Goal: Task Accomplishment & Management: Manage account settings

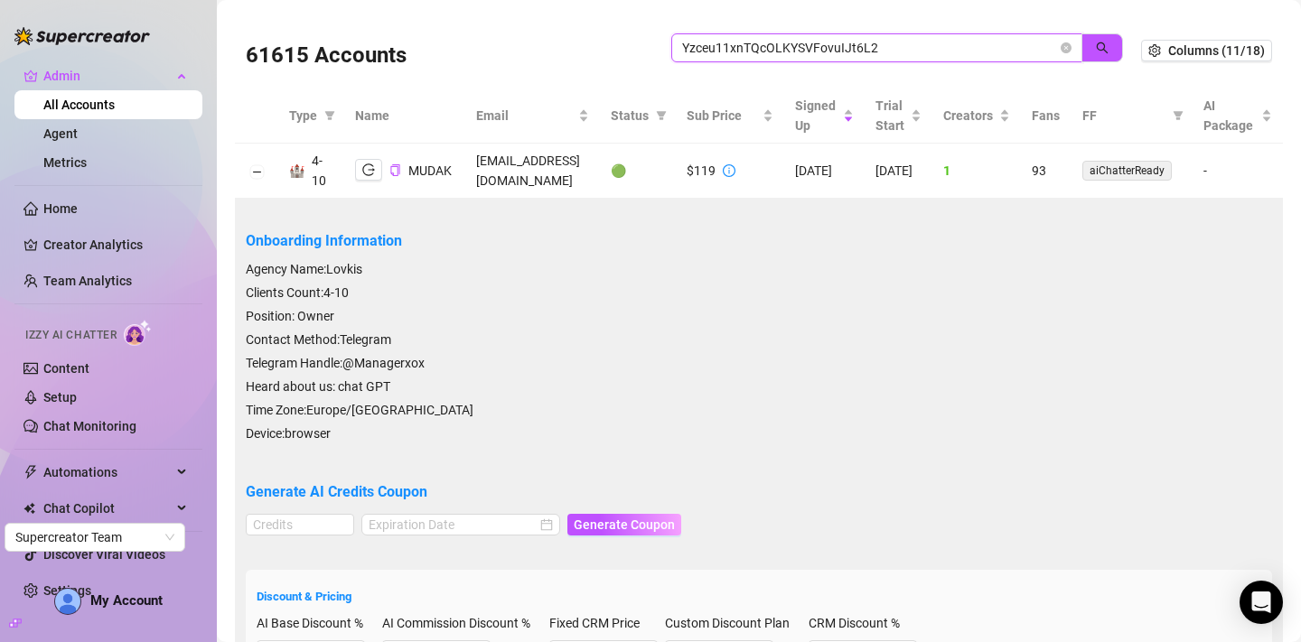
click at [762, 49] on input "Yzceu11xnTQcOLKYSVFovuIJt6L2" at bounding box center [869, 48] width 375 height 20
paste input "n0vSpvugFZPhj3fobSwDkWMmlLH3"
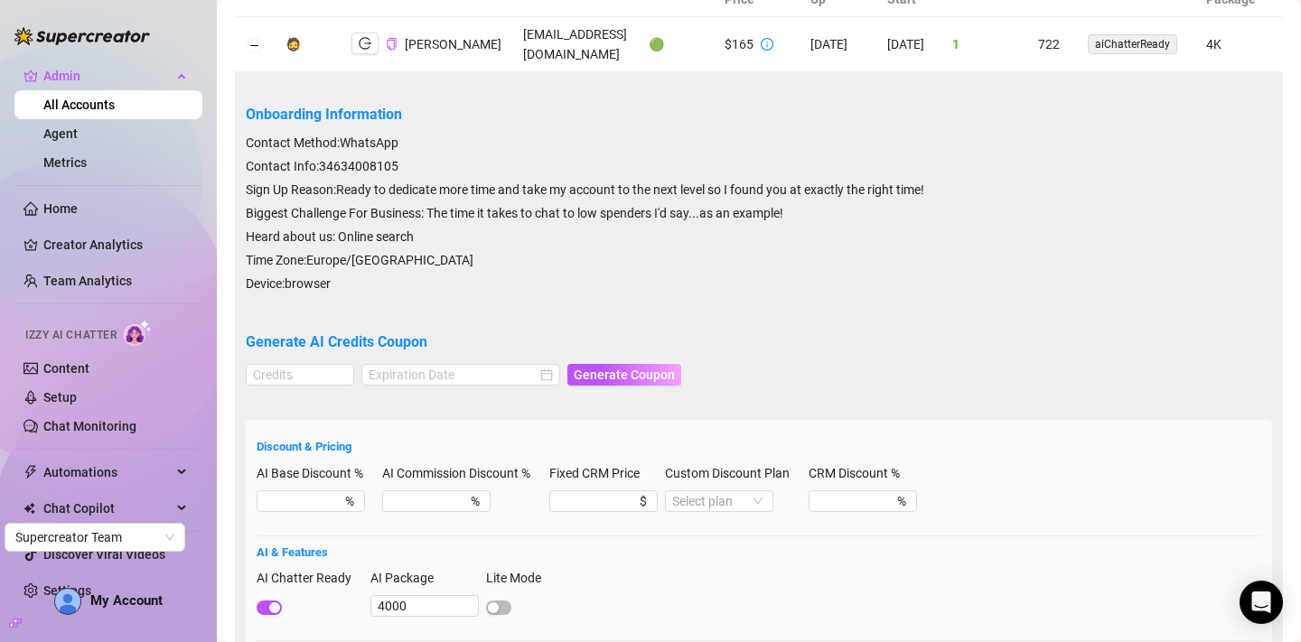
scroll to position [95, 0]
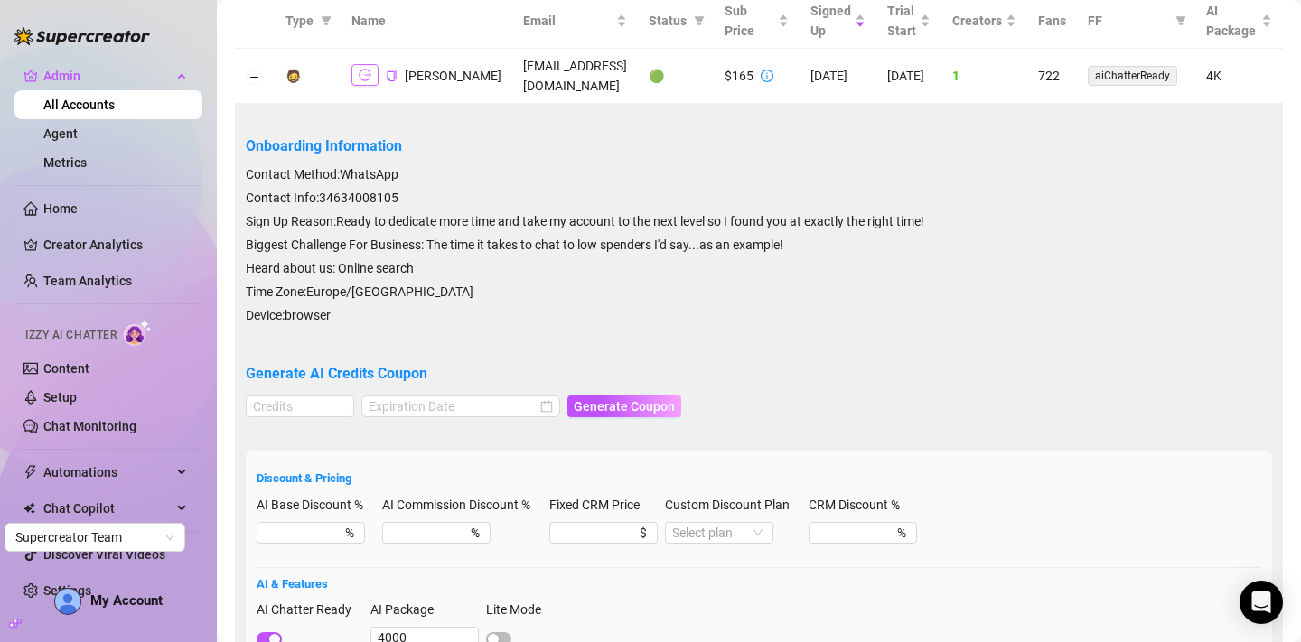
click at [370, 76] on icon "logout" at bounding box center [365, 75] width 13 height 13
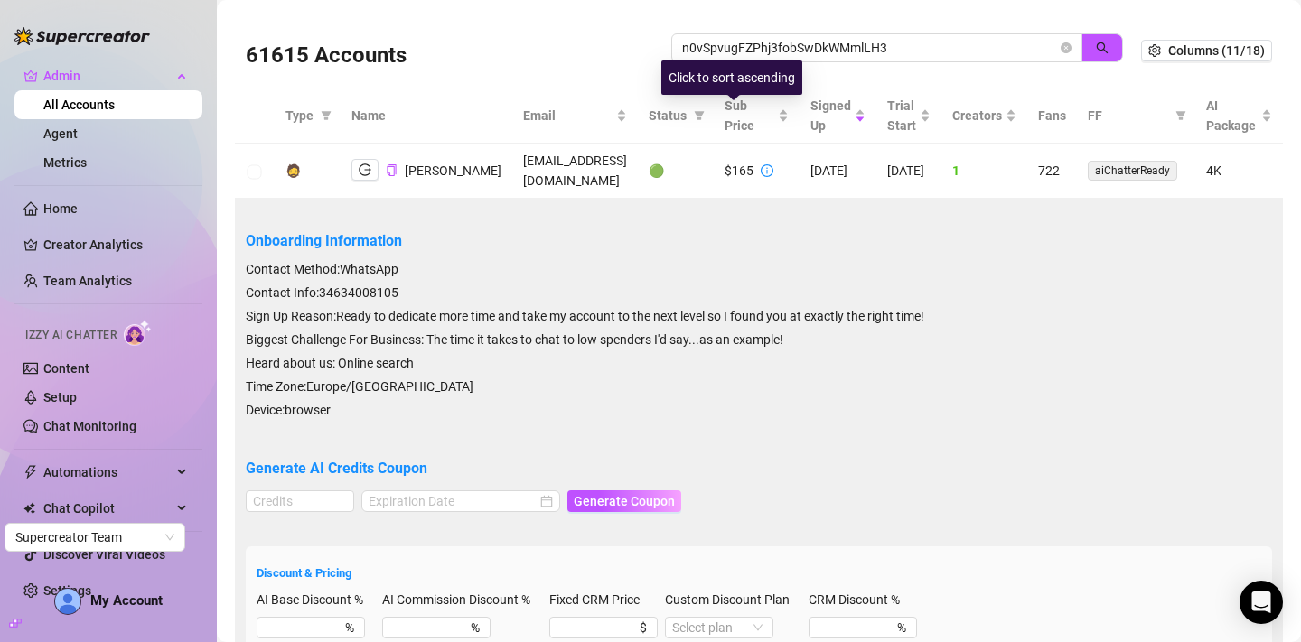
click at [759, 61] on div "Click to sort ascending" at bounding box center [731, 78] width 141 height 34
click at [759, 44] on input "n0vSpvugFZPhj3fobSwDkWMmlLH3" at bounding box center [869, 48] width 375 height 20
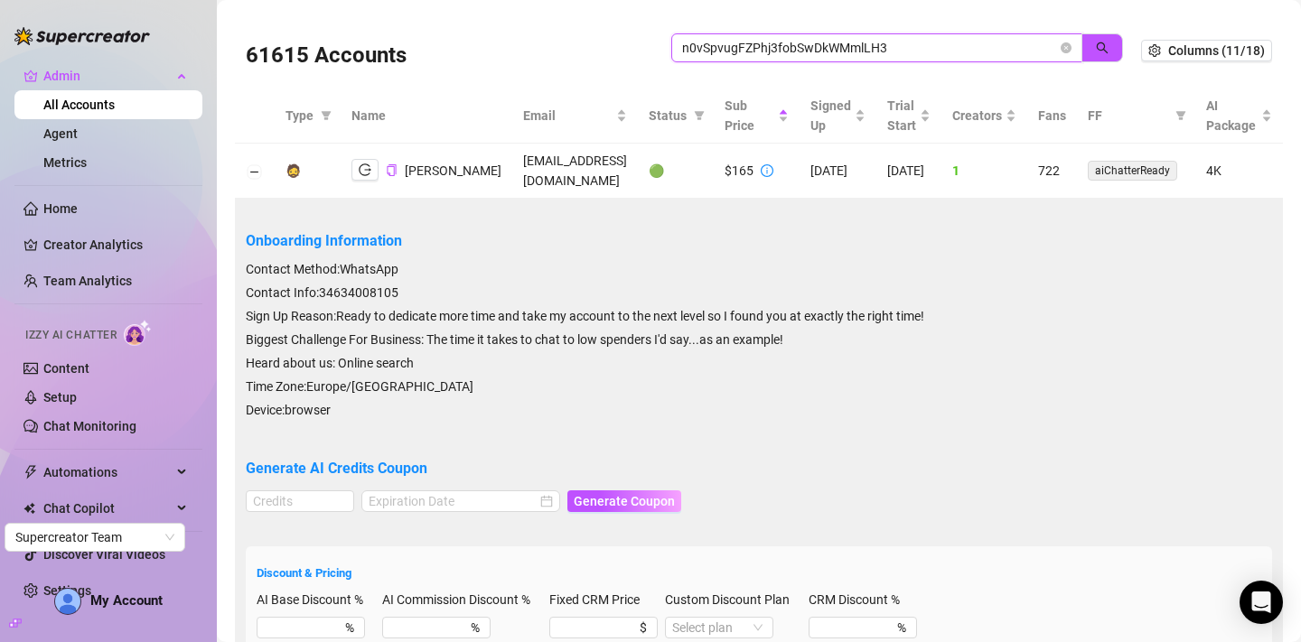
click at [759, 44] on input "n0vSpvugFZPhj3fobSwDkWMmlLH3" at bounding box center [869, 48] width 375 height 20
paste input "[EMAIL_ADDRESS][DOMAIN_NAME]"
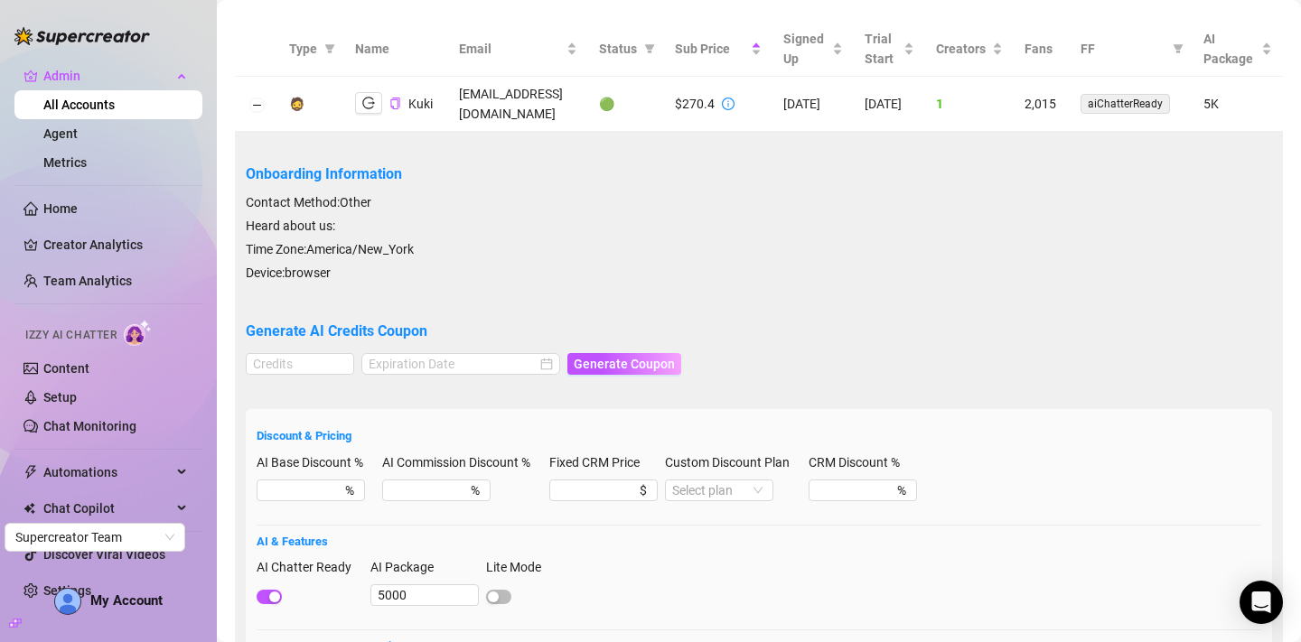
scroll to position [62, 0]
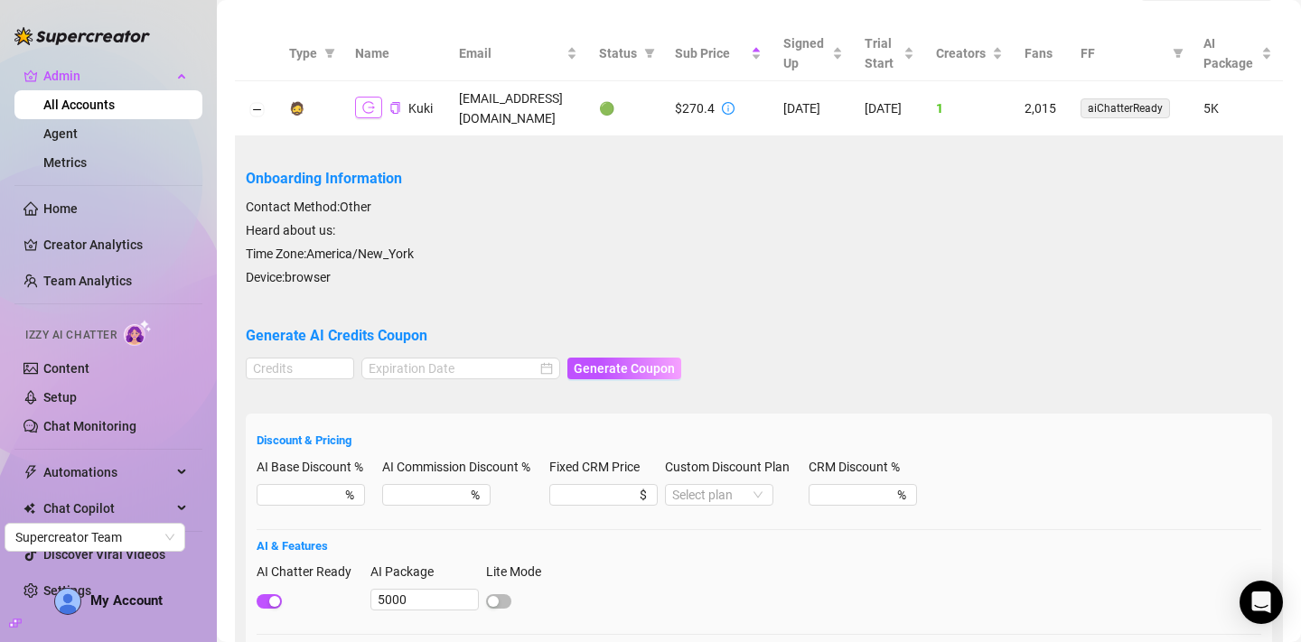
click at [366, 102] on icon "logout" at bounding box center [368, 107] width 13 height 13
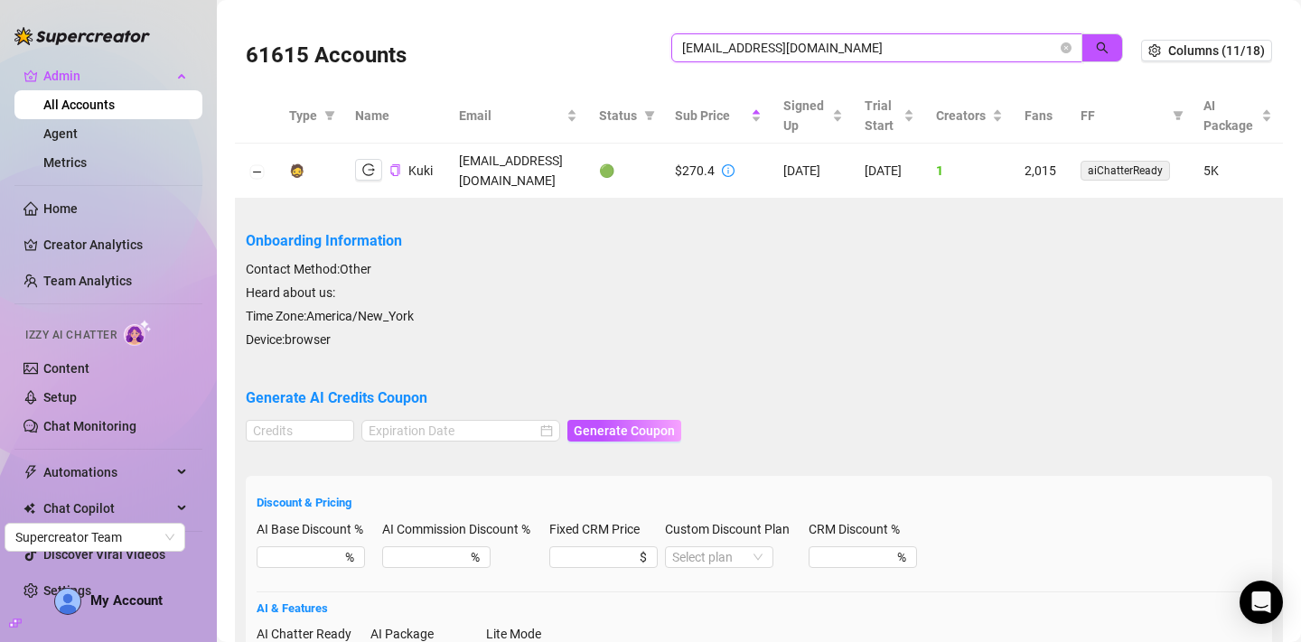
click at [784, 39] on input "[EMAIL_ADDRESS][DOMAIN_NAME]" at bounding box center [869, 48] width 375 height 20
paste input "jennywillsonx"
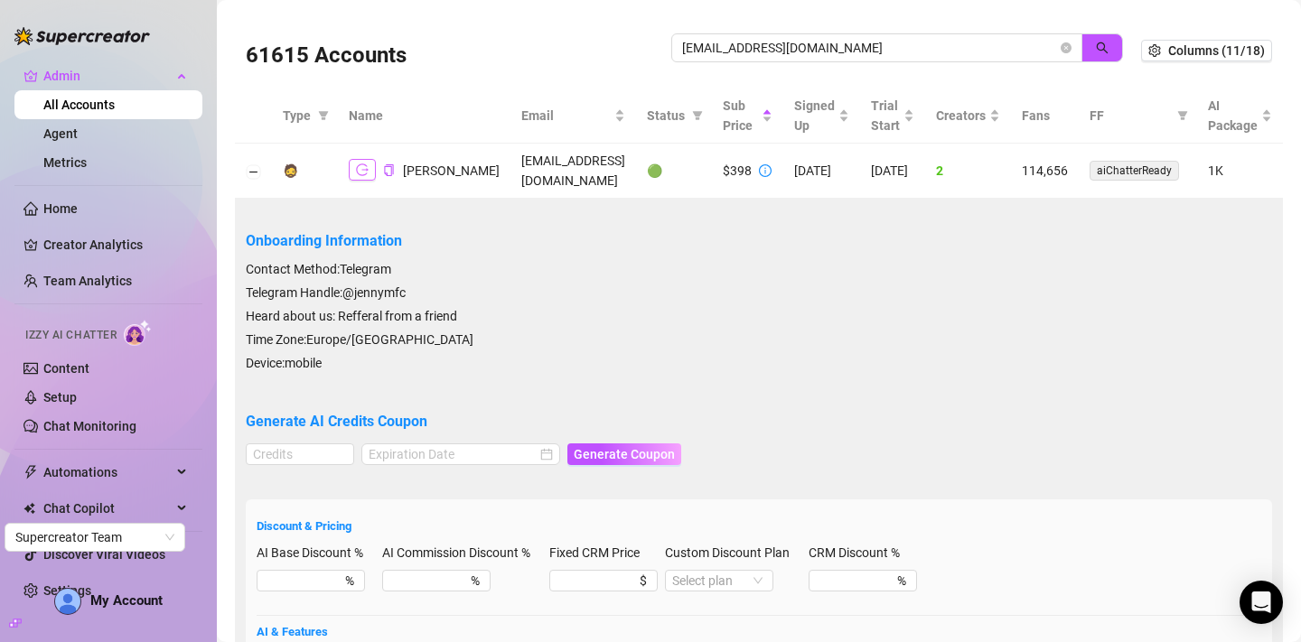
click at [366, 167] on icon "logout" at bounding box center [362, 169] width 13 height 13
click at [758, 46] on input "jennywillsonx@gmail.com" at bounding box center [869, 48] width 375 height 20
paste input "hello@flametalent.net"
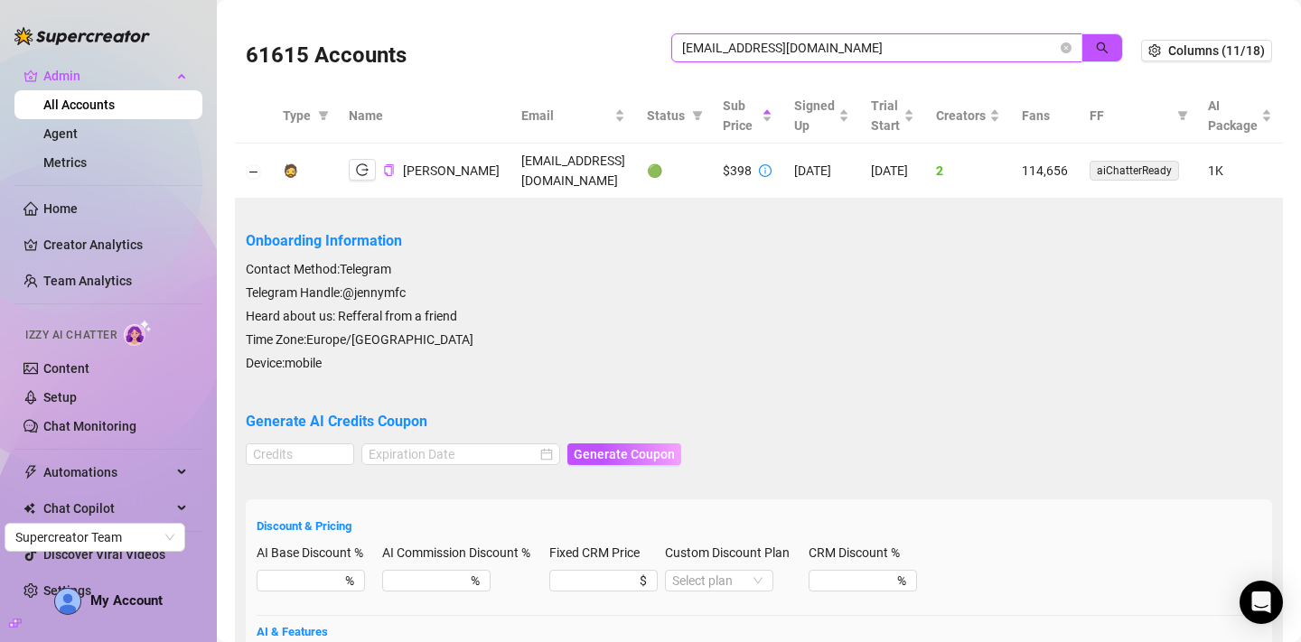
type input "hello@flametalent.net"
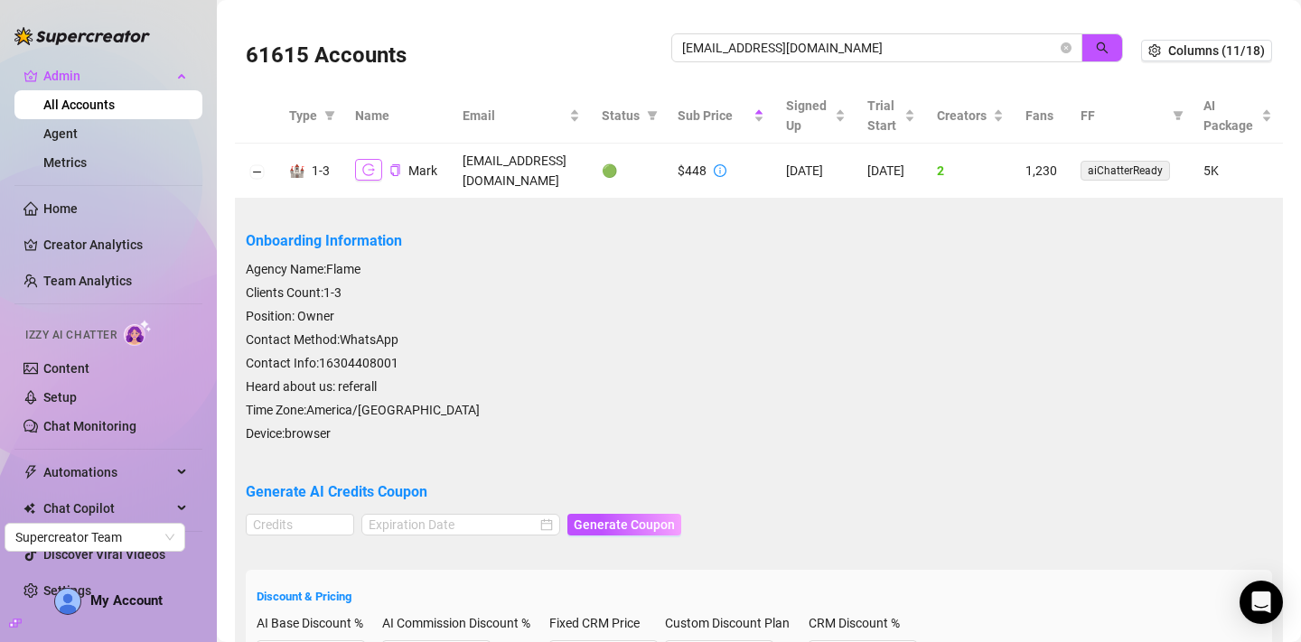
click at [369, 163] on icon "logout" at bounding box center [368, 169] width 13 height 13
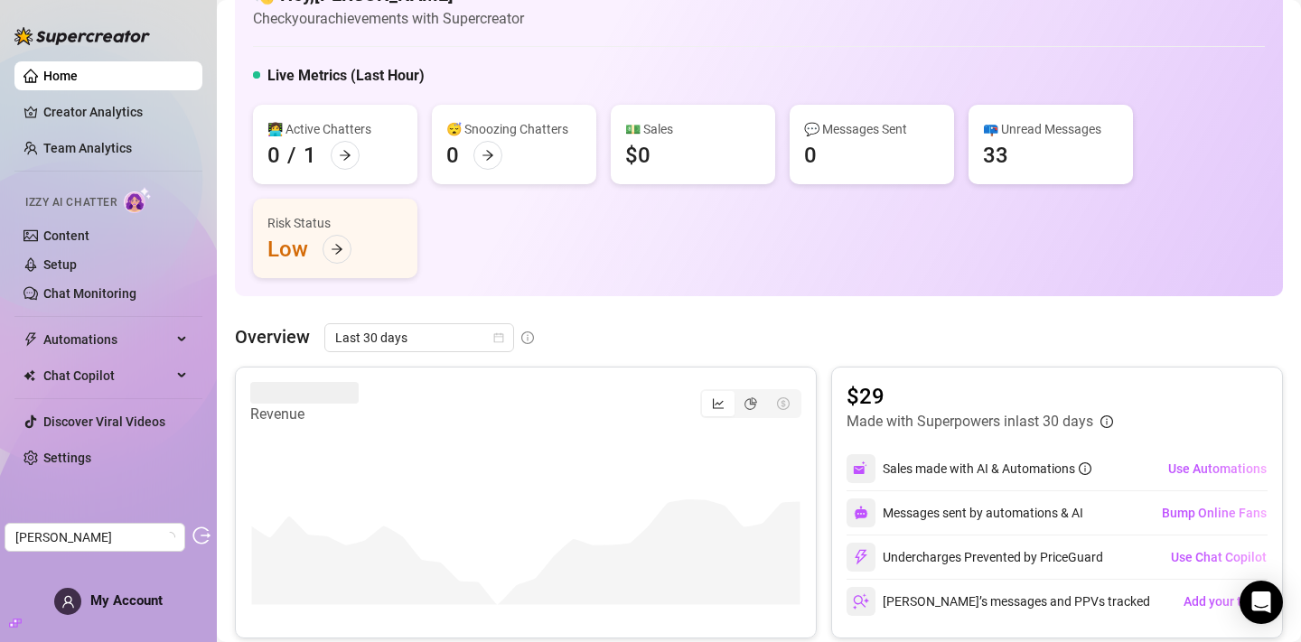
scroll to position [113, 0]
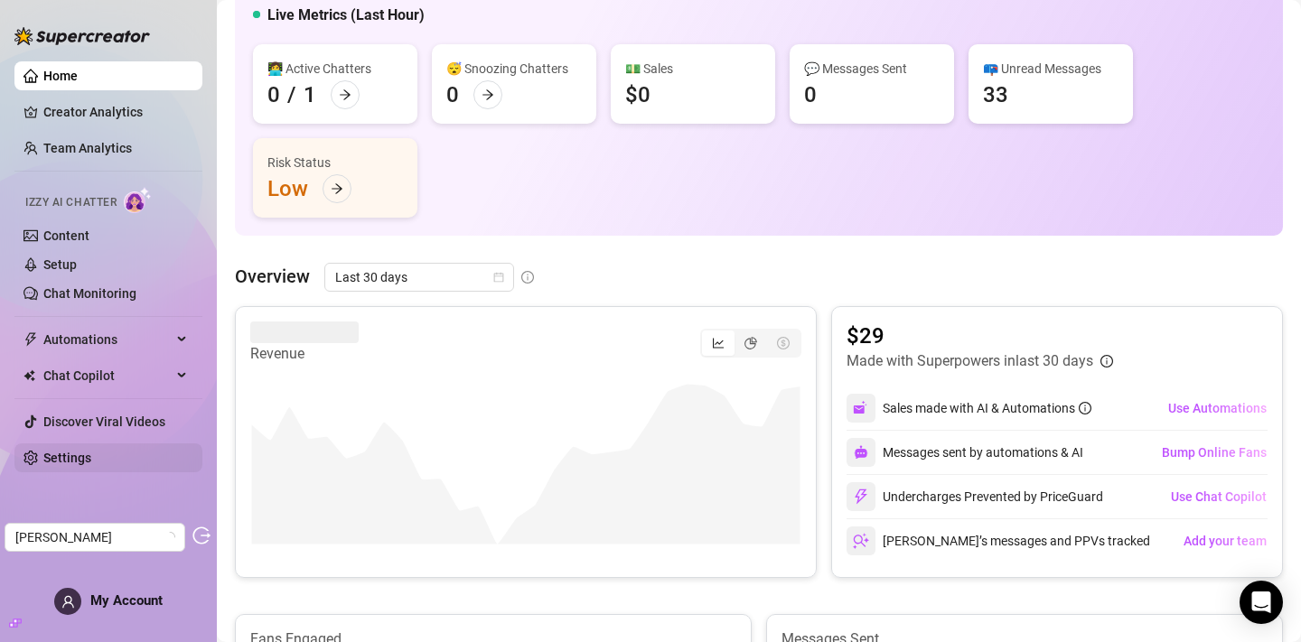
click at [91, 457] on link "Settings" at bounding box center [67, 458] width 48 height 14
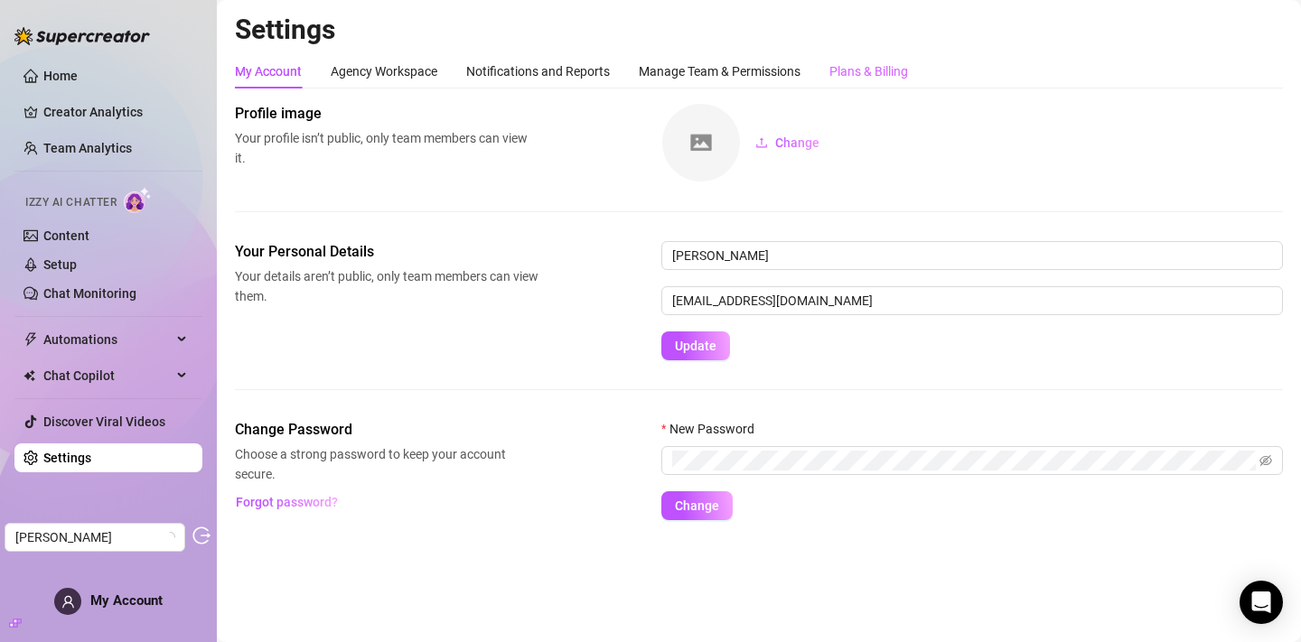
click at [850, 57] on div "Plans & Billing" at bounding box center [868, 71] width 79 height 34
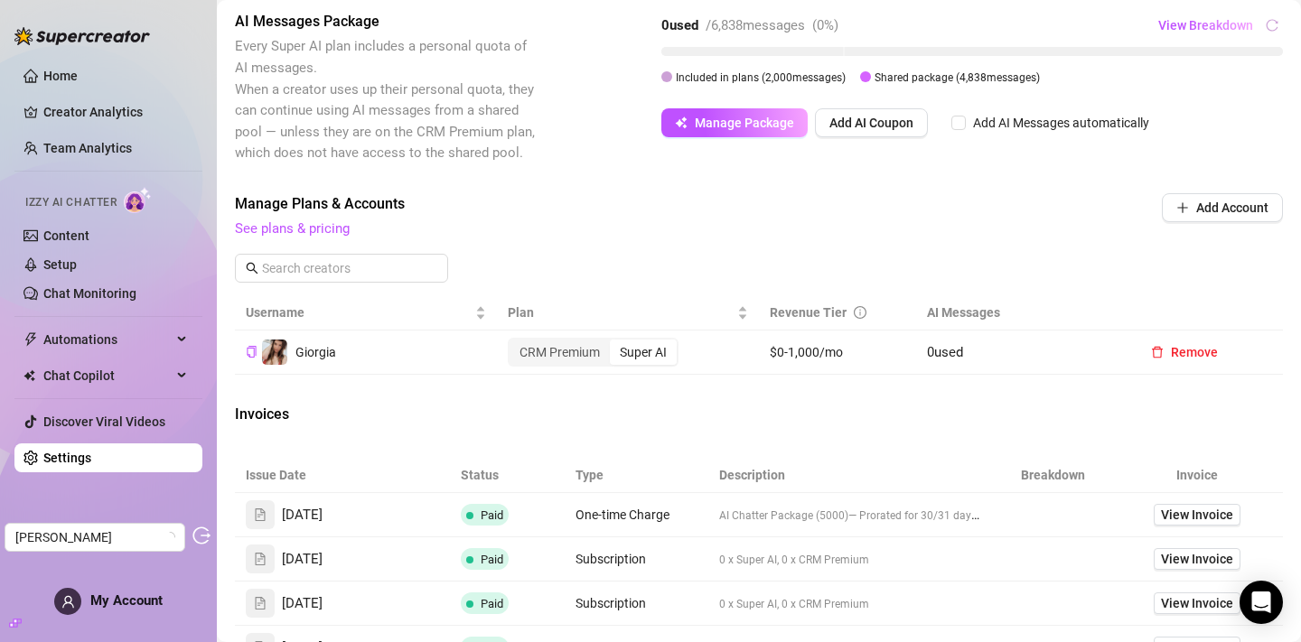
scroll to position [413, 0]
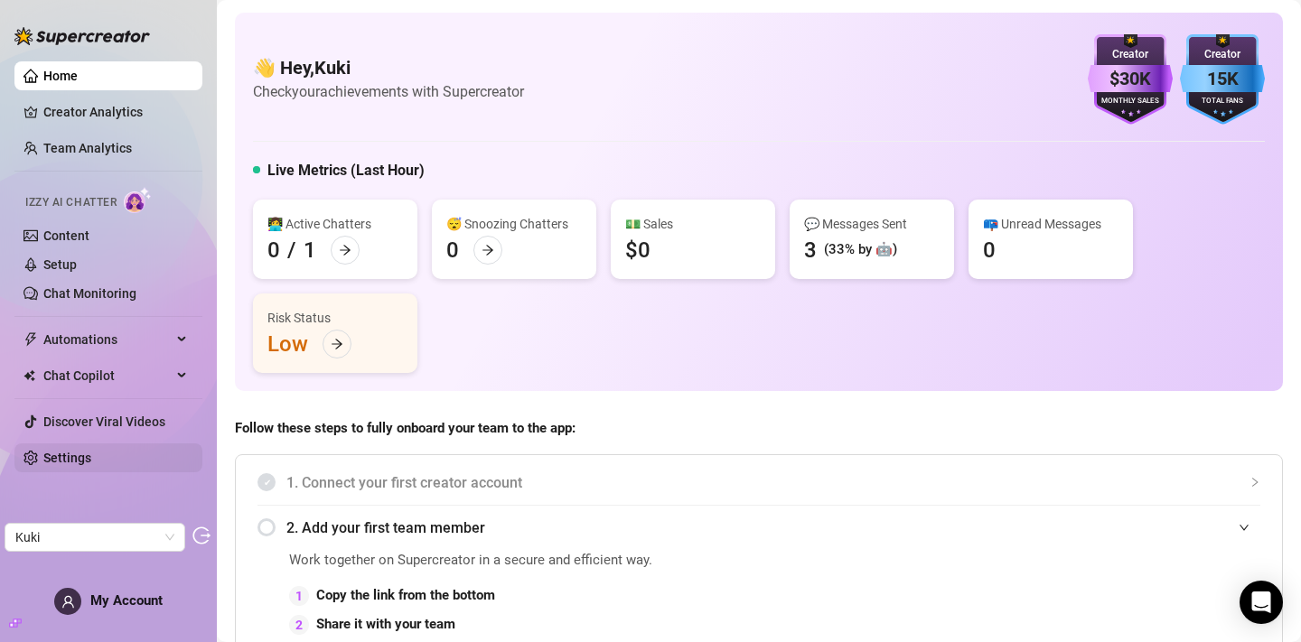
click at [91, 461] on link "Settings" at bounding box center [67, 458] width 48 height 14
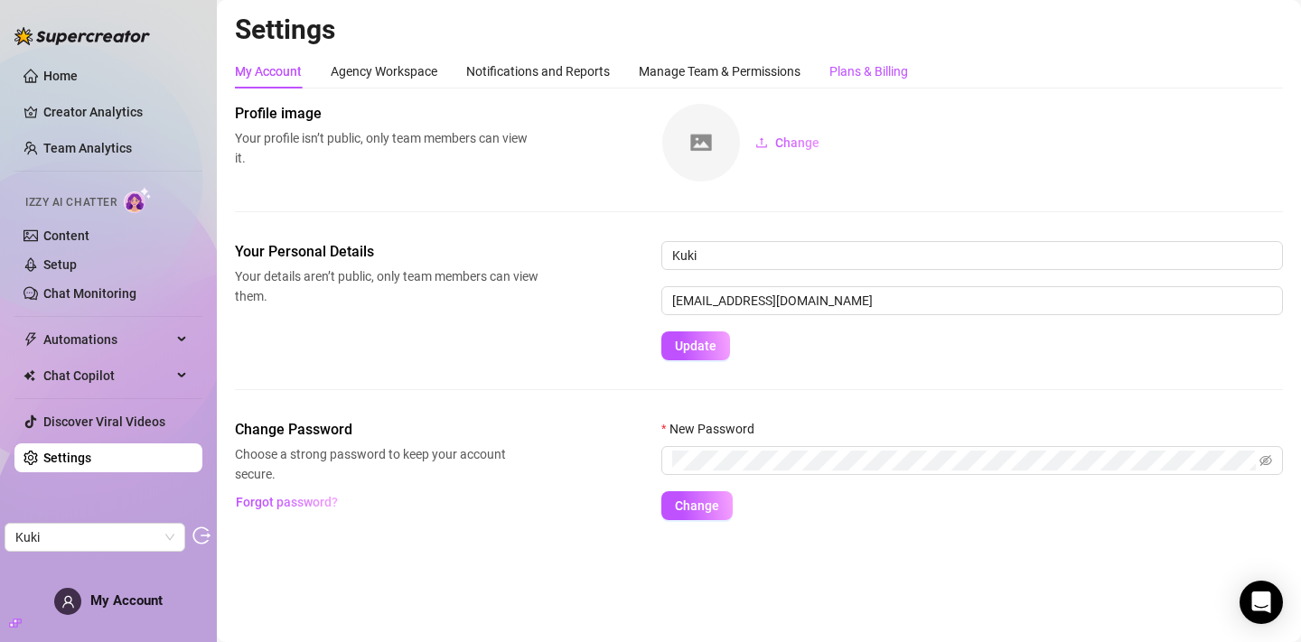
click at [851, 62] on div "Plans & Billing" at bounding box center [868, 71] width 79 height 20
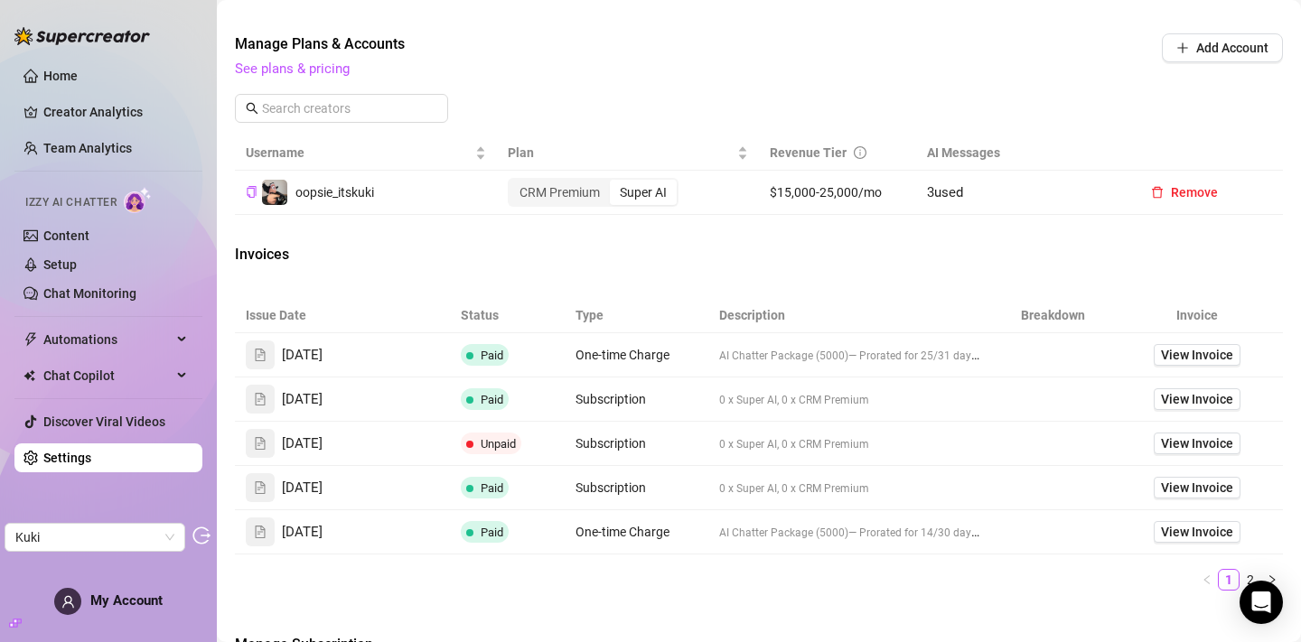
scroll to position [570, 0]
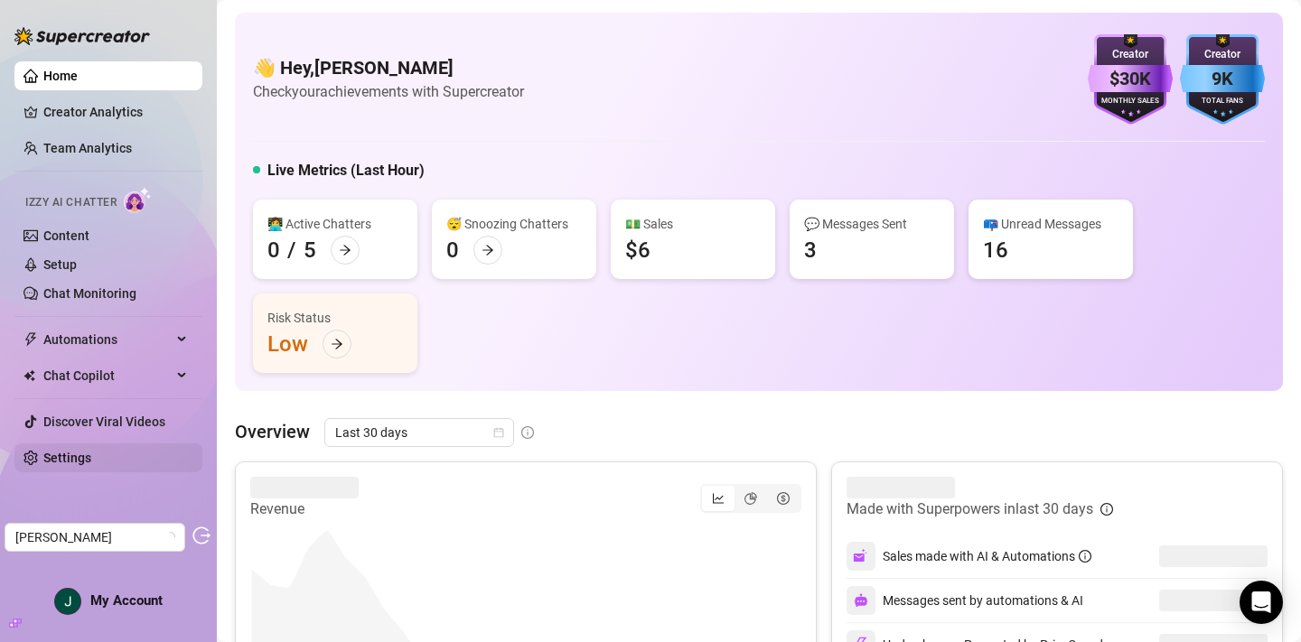
click at [91, 465] on link "Settings" at bounding box center [67, 458] width 48 height 14
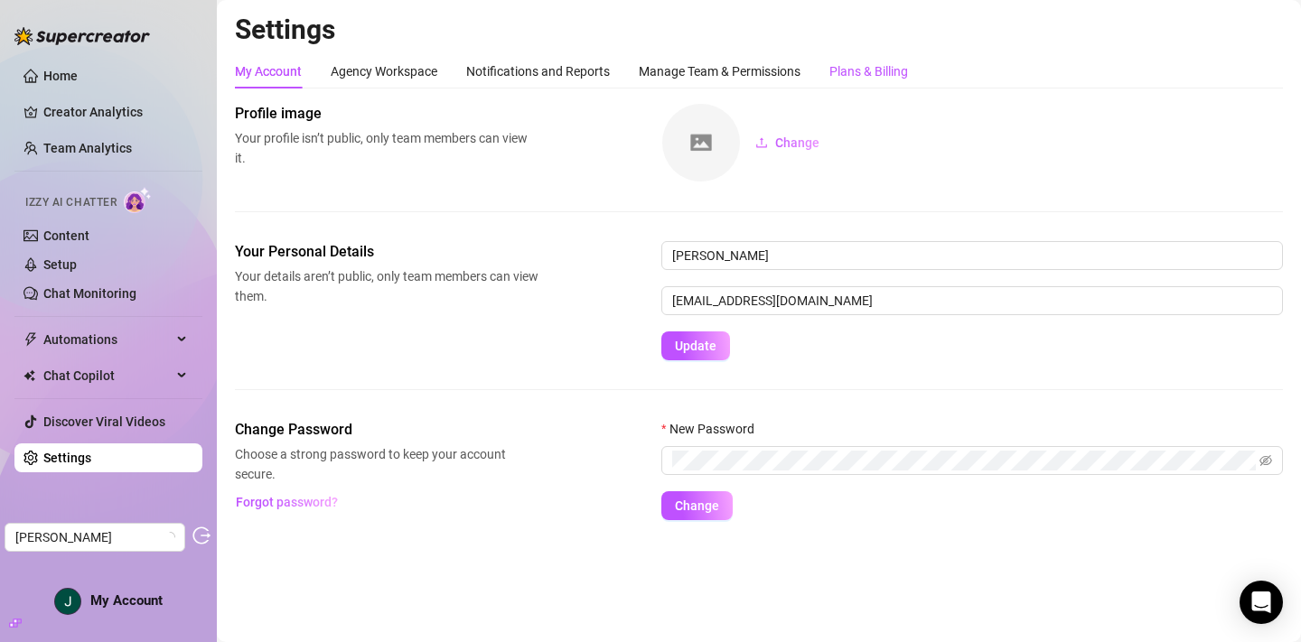
click at [853, 80] on div "Plans & Billing" at bounding box center [868, 71] width 79 height 20
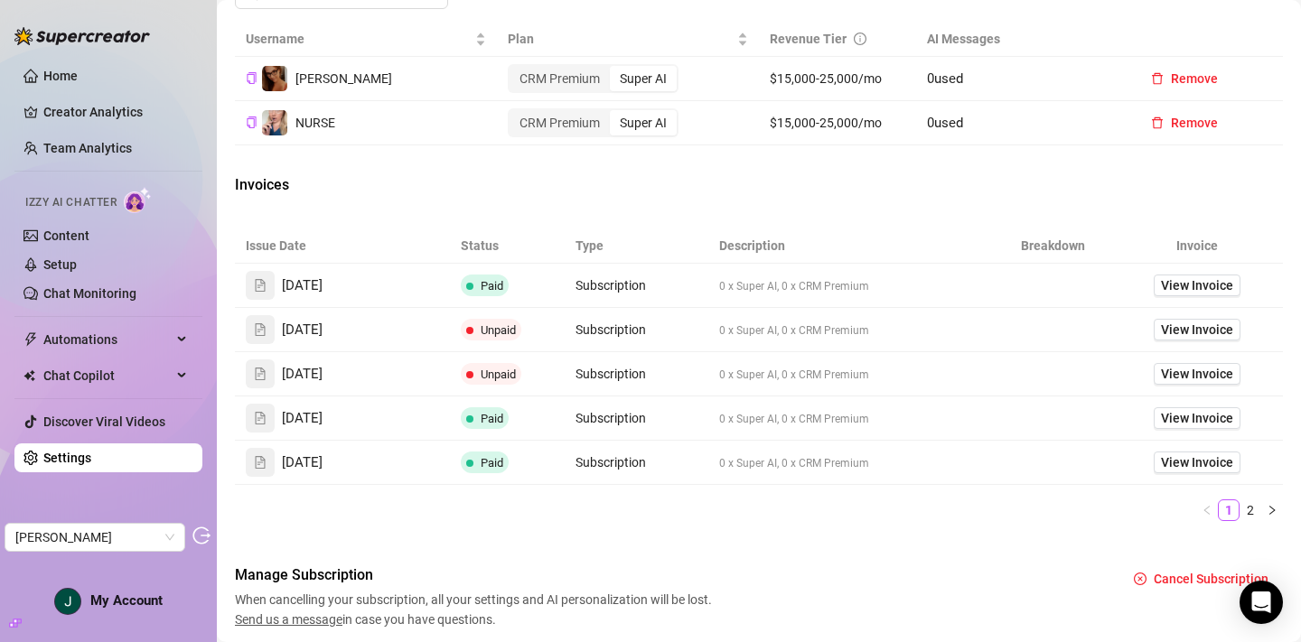
scroll to position [698, 0]
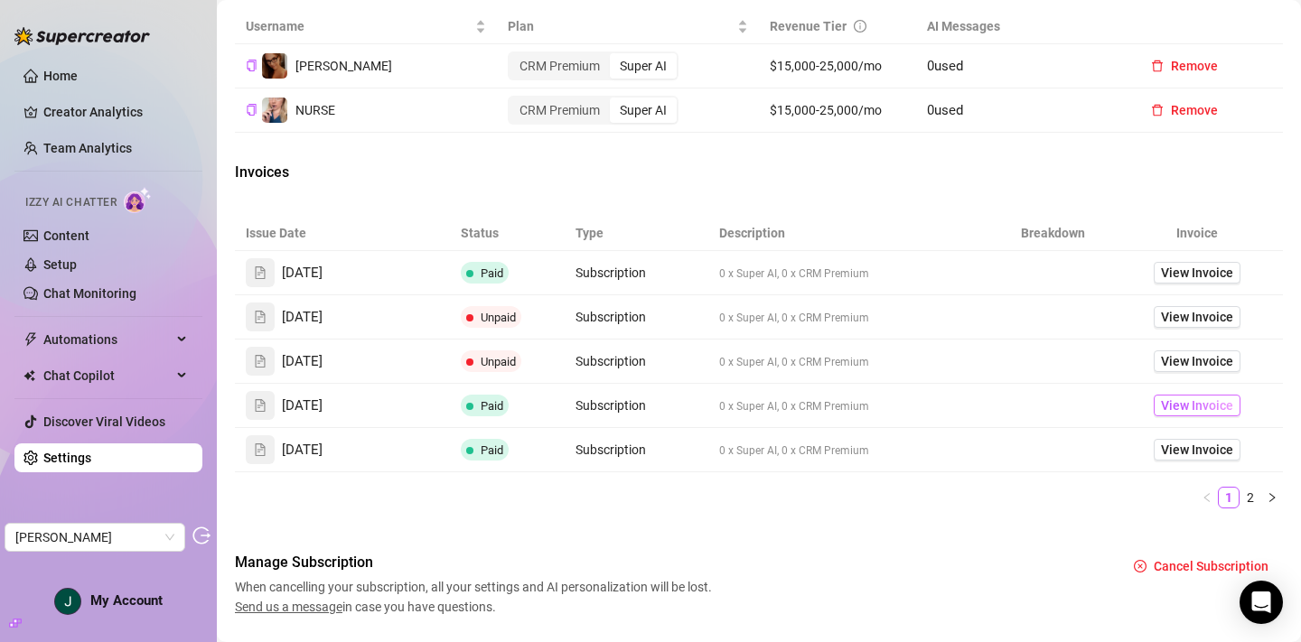
click at [1208, 415] on span "View Invoice" at bounding box center [1197, 406] width 72 height 20
click at [1189, 283] on span "View Invoice" at bounding box center [1197, 273] width 72 height 20
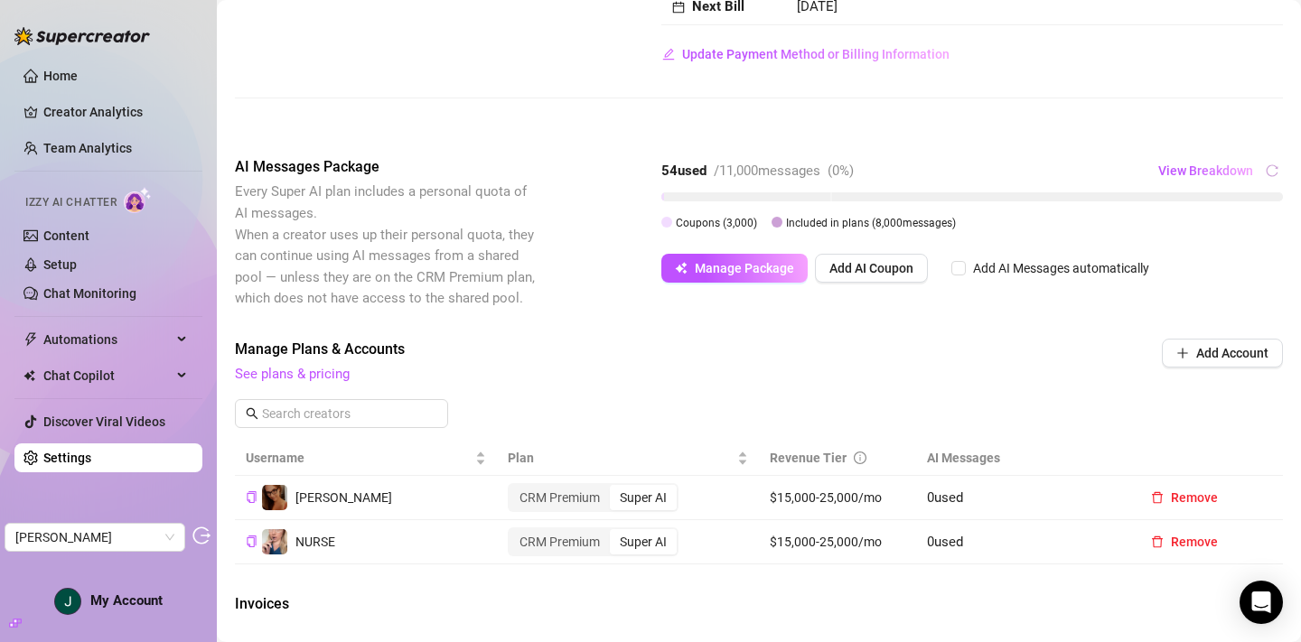
scroll to position [258, 0]
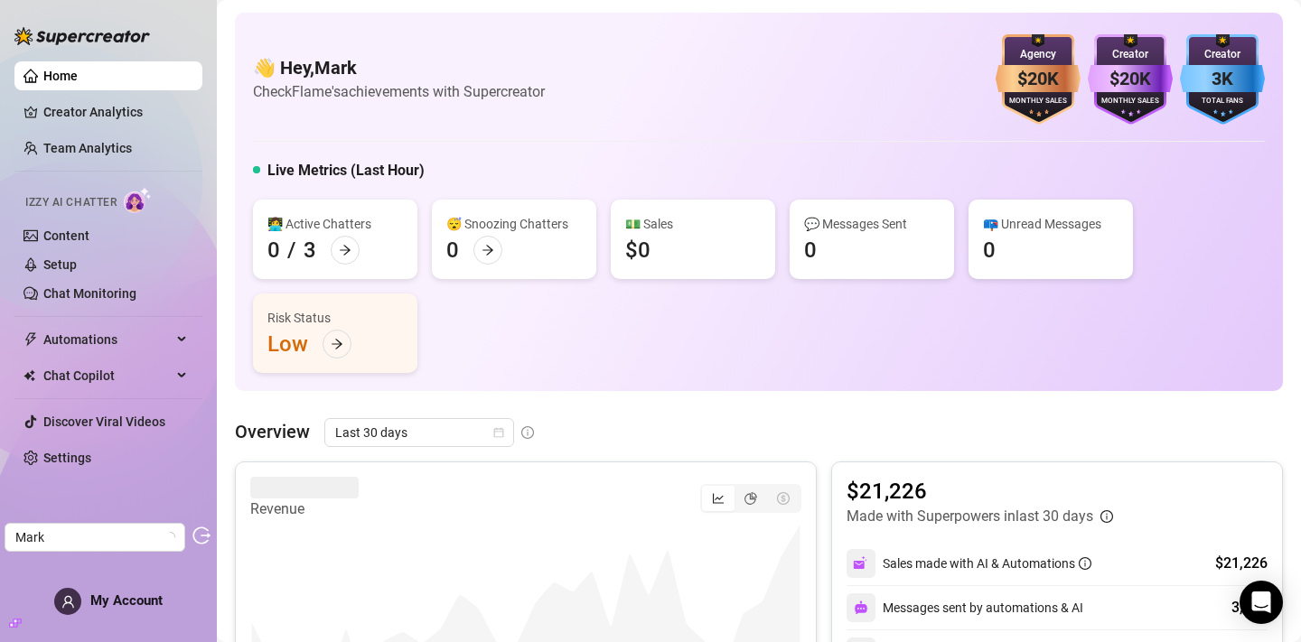
click at [152, 443] on ul "Home Creator Analytics Team Analytics Izzy AI Chatter Content Setup Chat Monito…" at bounding box center [108, 266] width 188 height 425
click at [91, 451] on link "Settings" at bounding box center [67, 458] width 48 height 14
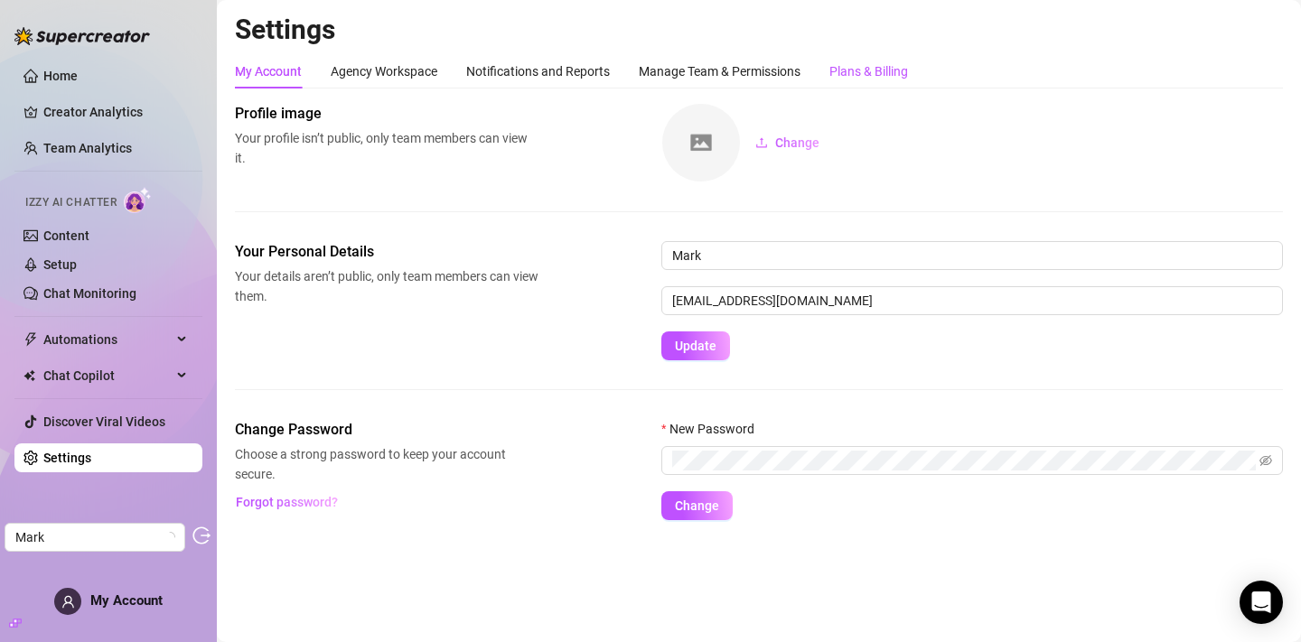
click at [892, 66] on div "Plans & Billing" at bounding box center [868, 71] width 79 height 20
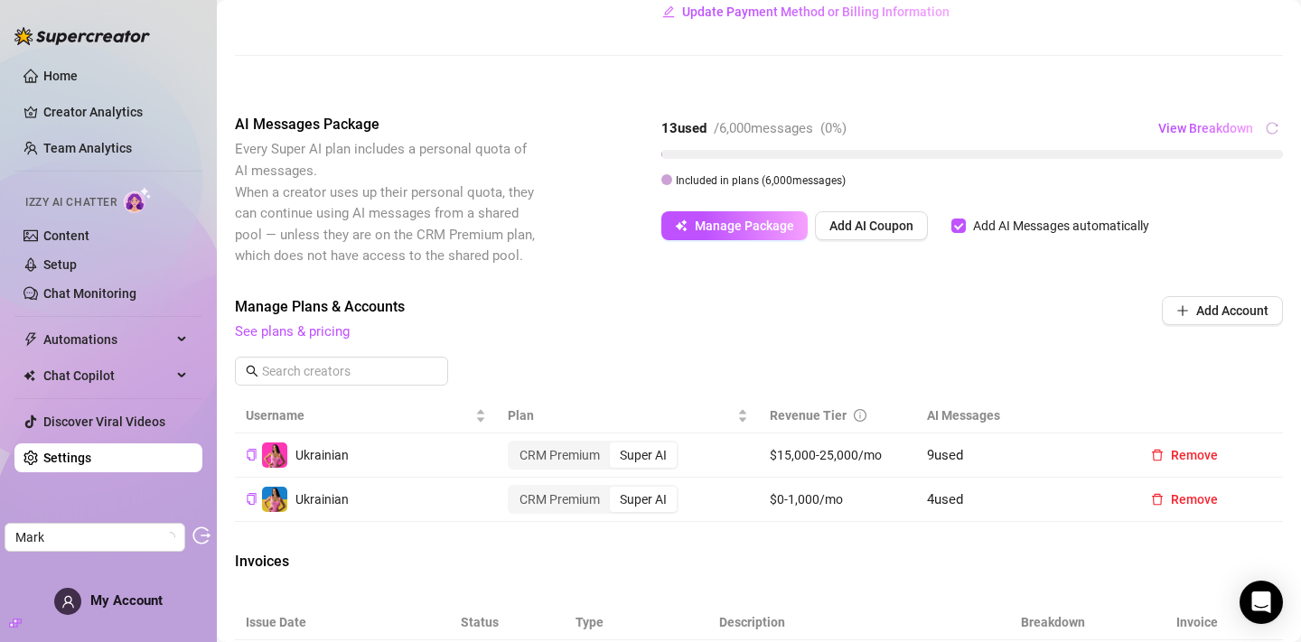
scroll to position [311, 0]
